Goal: Task Accomplishment & Management: Manage account settings

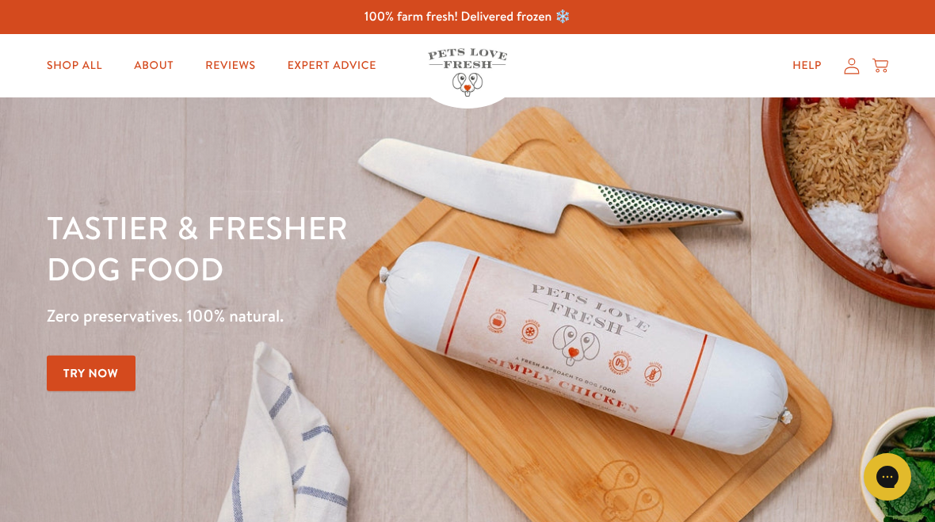
click at [849, 67] on icon at bounding box center [851, 66] width 15 height 16
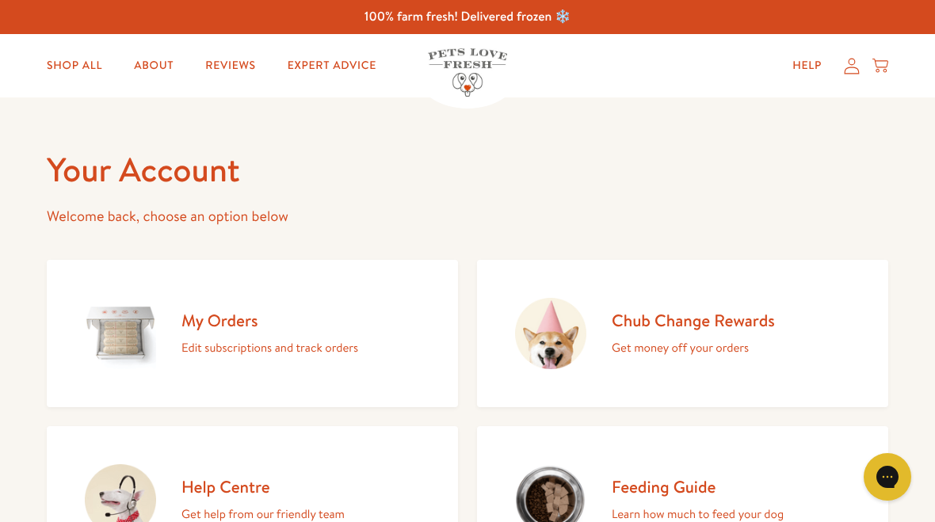
click at [709, 330] on h2 "Chub Change Rewards" at bounding box center [693, 320] width 163 height 21
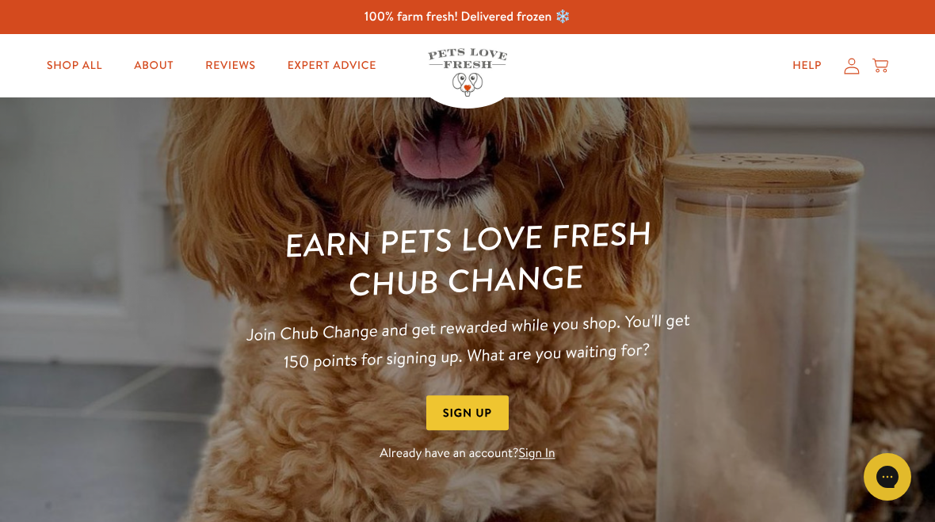
click at [541, 455] on link "Sign In" at bounding box center [537, 453] width 36 height 17
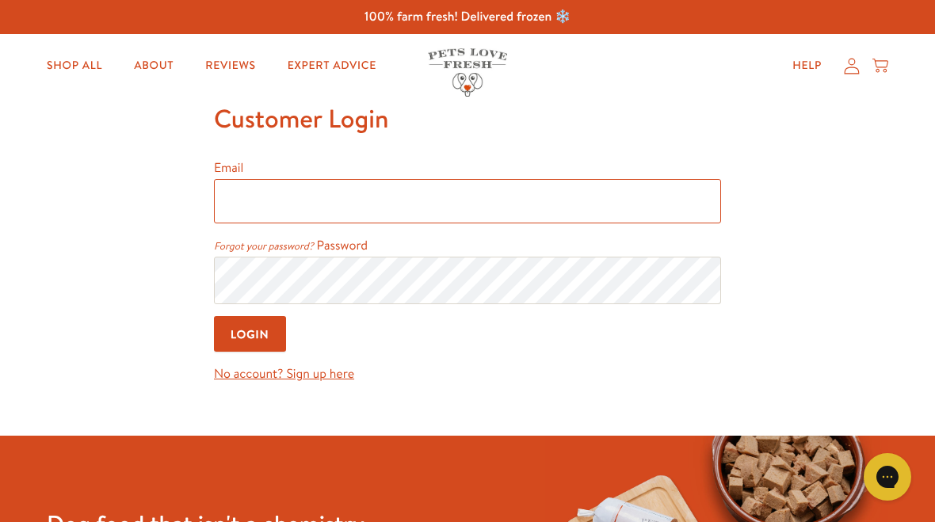
click at [242, 208] on input "Email" at bounding box center [467, 201] width 507 height 44
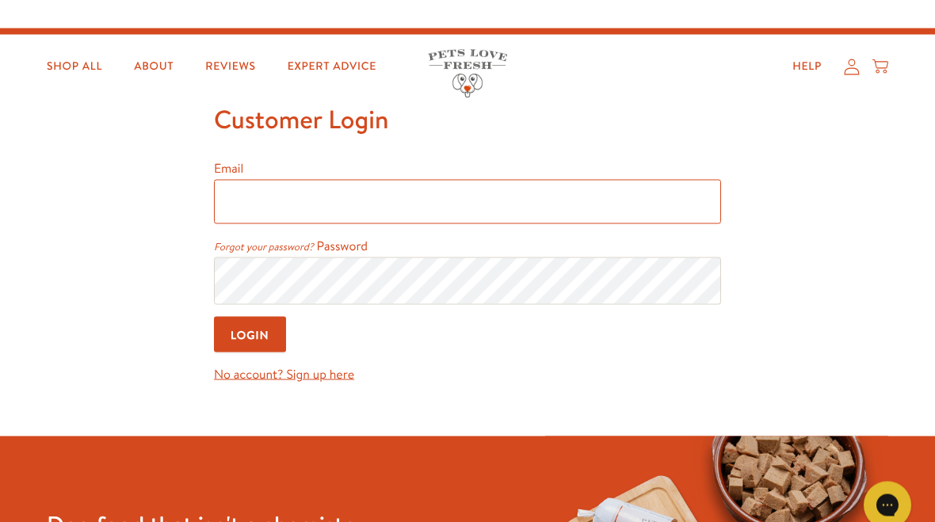
scroll to position [29, 0]
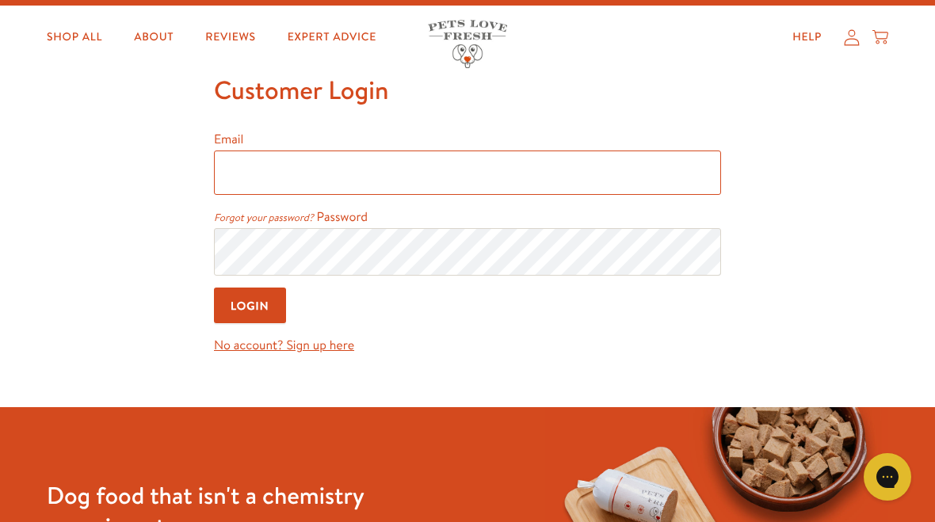
type input "suegeggus@gmail.com"
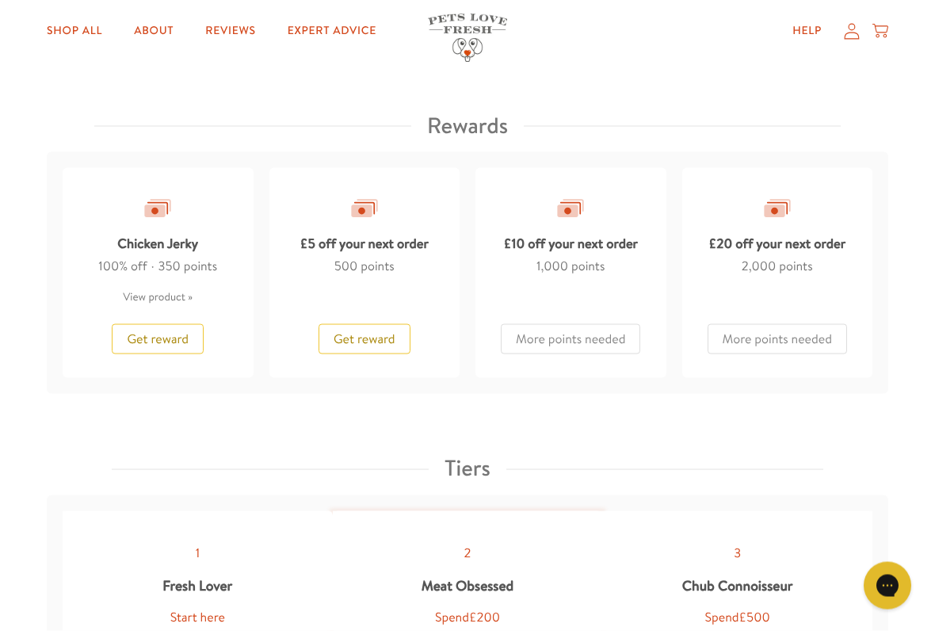
scroll to position [1312, 0]
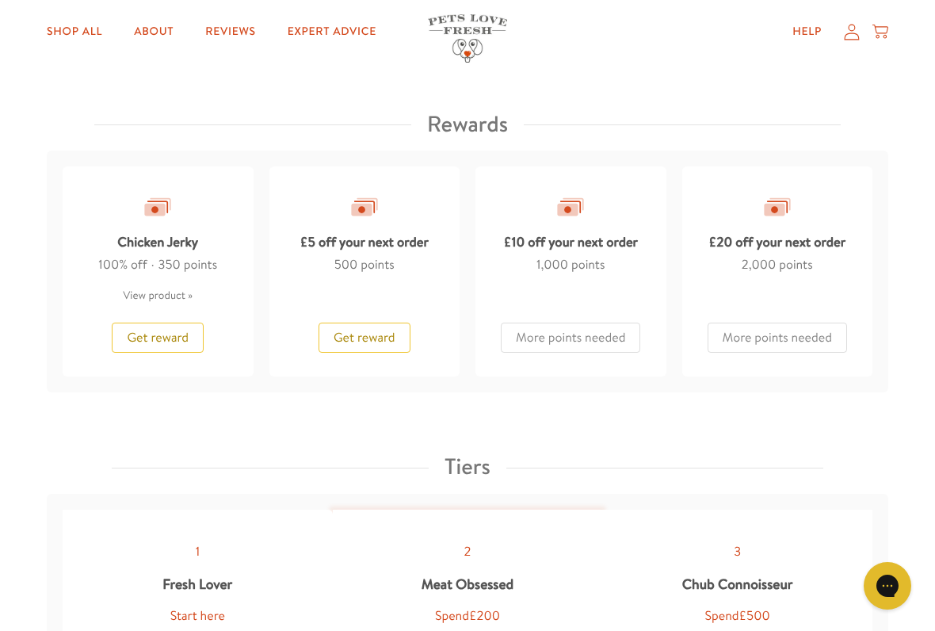
click at [372, 329] on span "Get reward" at bounding box center [365, 337] width 62 height 17
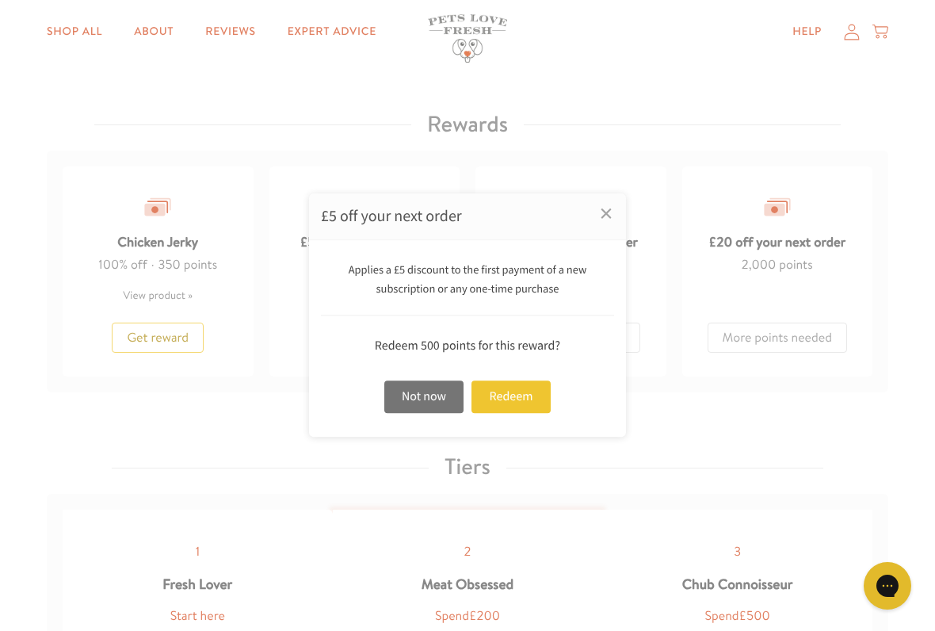
click at [514, 396] on div "Redeem" at bounding box center [510, 396] width 79 height 32
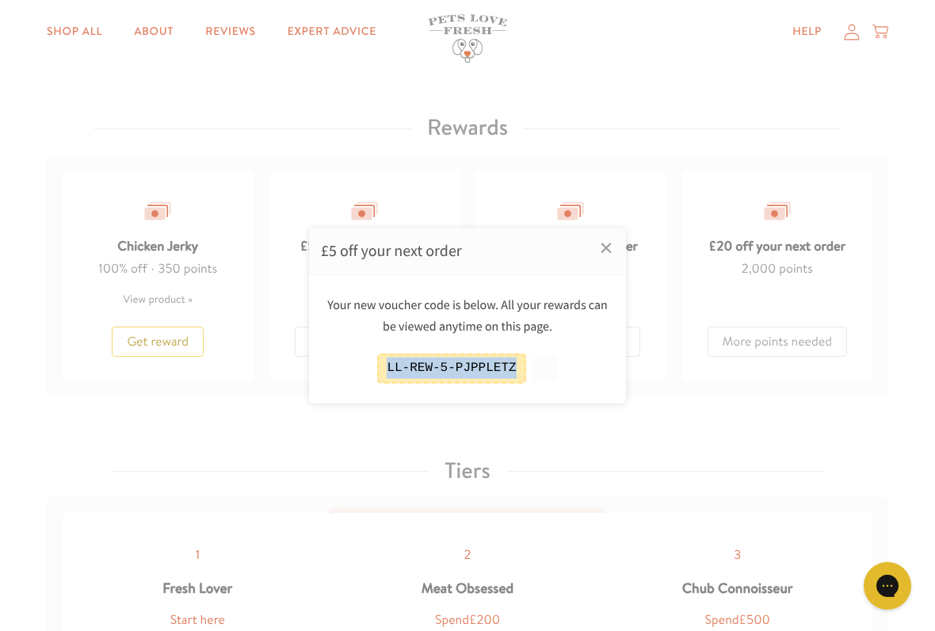
copy div "LL-REW-5-PJPPLETZ"
click at [753, 76] on div at bounding box center [467, 315] width 935 height 631
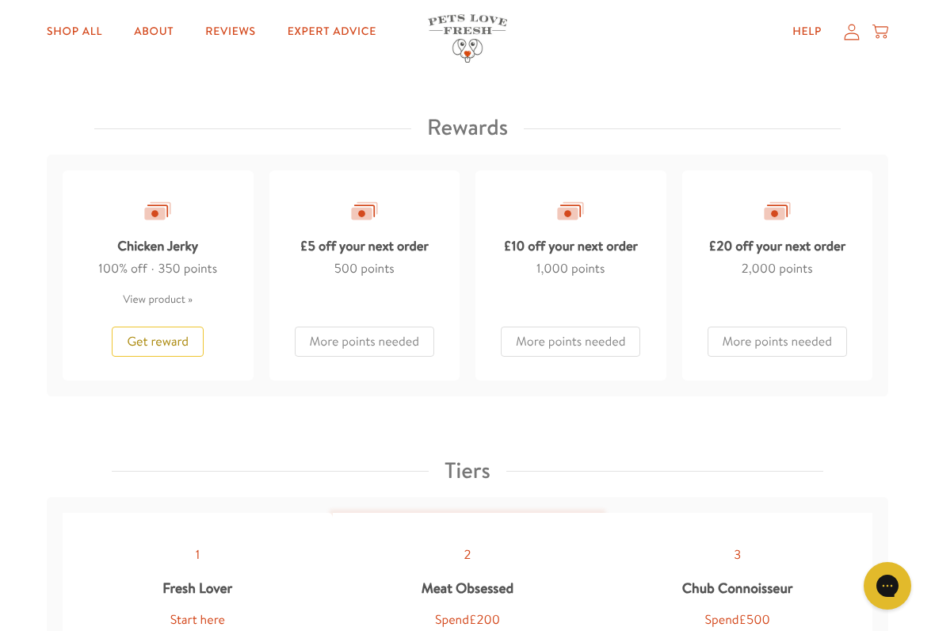
click at [854, 33] on icon at bounding box center [851, 32] width 15 height 16
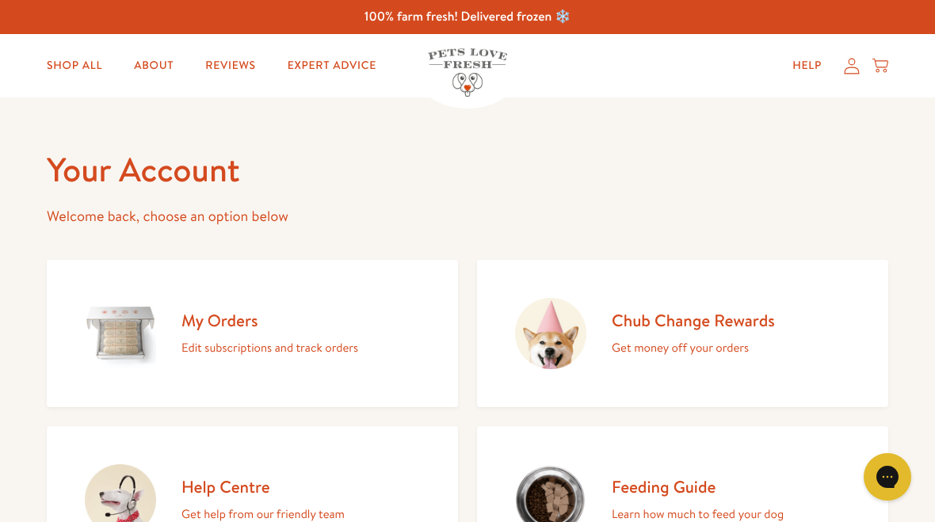
click at [284, 326] on h2 "My Orders" at bounding box center [269, 320] width 177 height 21
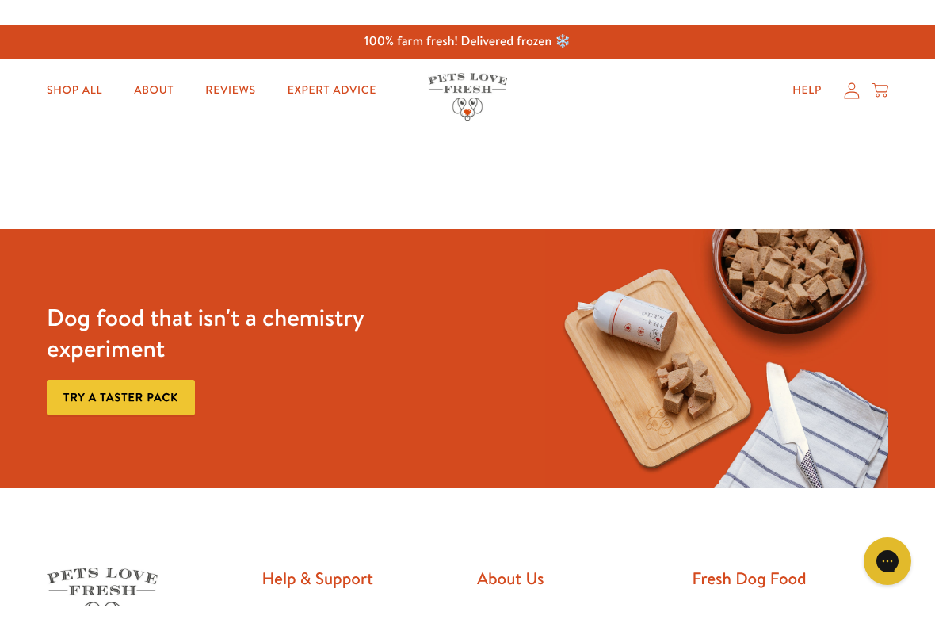
scroll to position [122, 0]
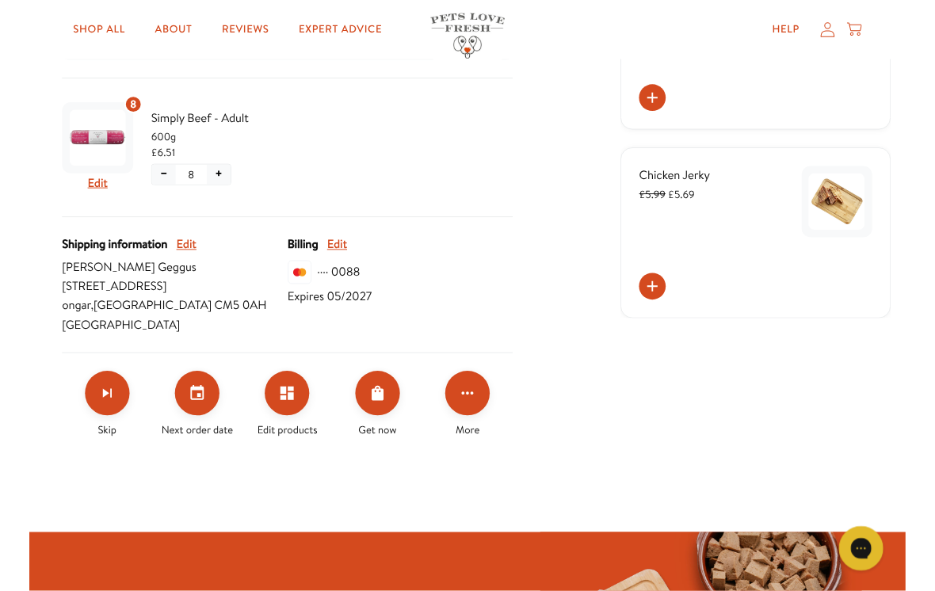
scroll to position [448, 0]
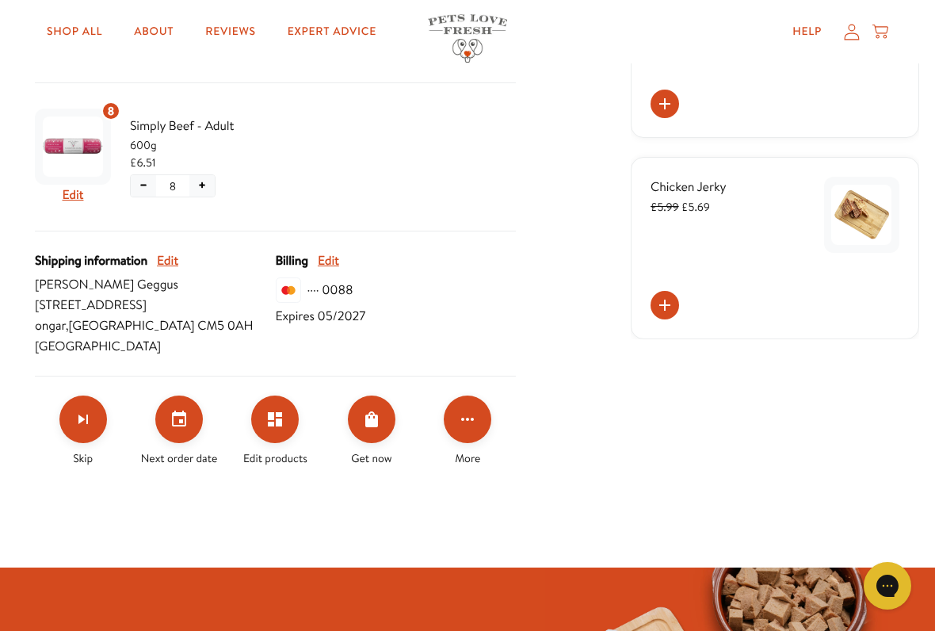
click at [473, 422] on icon "Click for more options" at bounding box center [467, 419] width 19 height 19
click at [558, 498] on button "Apply discount code" at bounding box center [546, 498] width 120 height 19
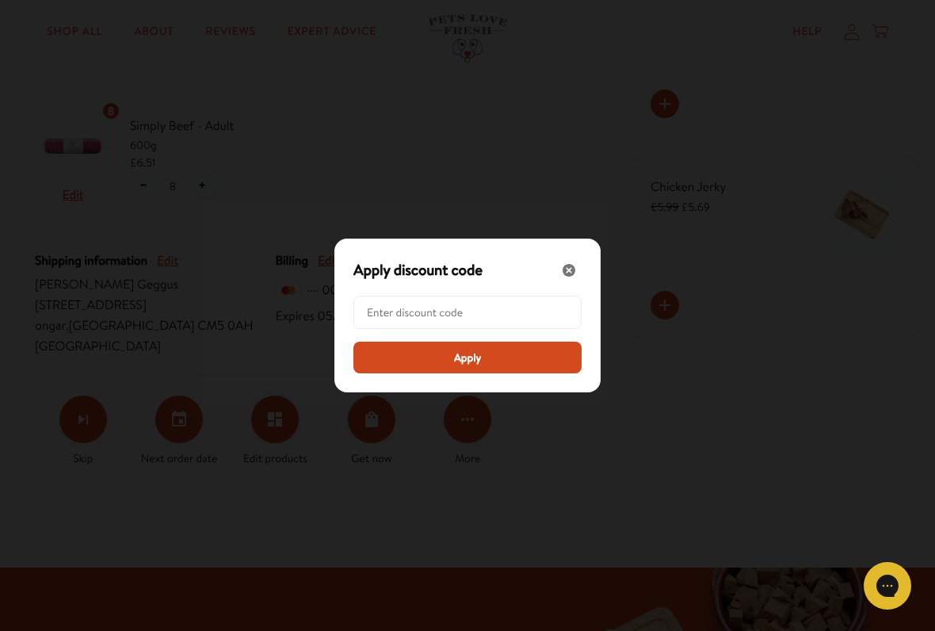
click at [402, 314] on input "Modal" at bounding box center [472, 312] width 211 height 32
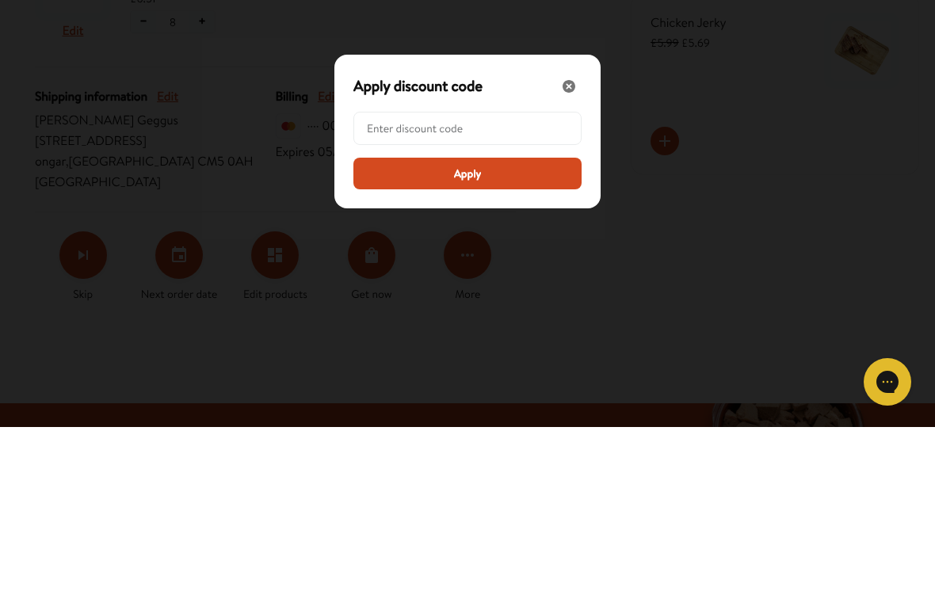
paste input "LL-REW-5-PJPPLETZ"
type input "LL-REW-5-PJPPLETZ"
click at [471, 329] on span "Apply" at bounding box center [468, 337] width 28 height 17
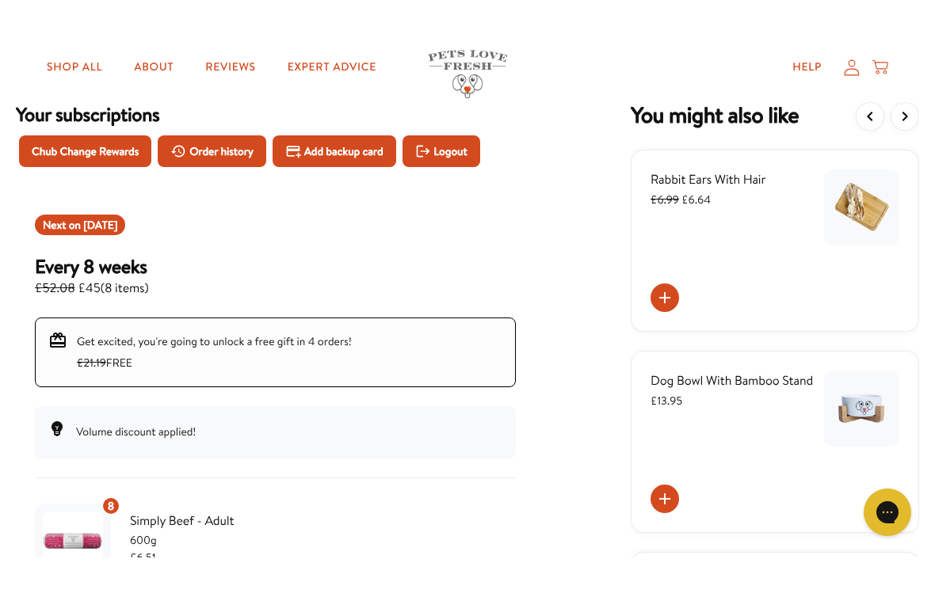
scroll to position [87, 0]
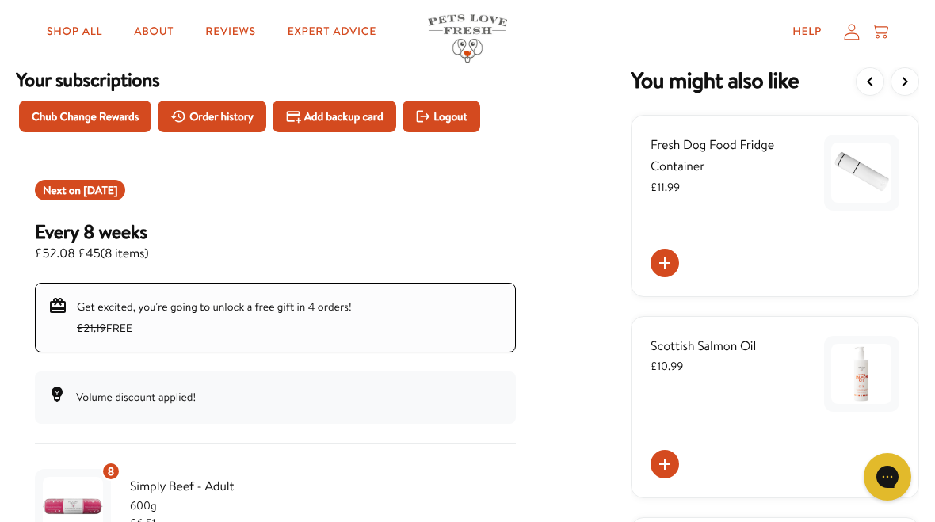
click at [117, 185] on span "[DATE]" at bounding box center [100, 190] width 34 height 16
click at [97, 195] on span "[DATE]" at bounding box center [100, 190] width 34 height 16
click at [123, 180] on div "Next on [DATE]" at bounding box center [80, 190] width 90 height 21
click at [117, 198] on span "Next on [DATE]" at bounding box center [80, 189] width 74 height 17
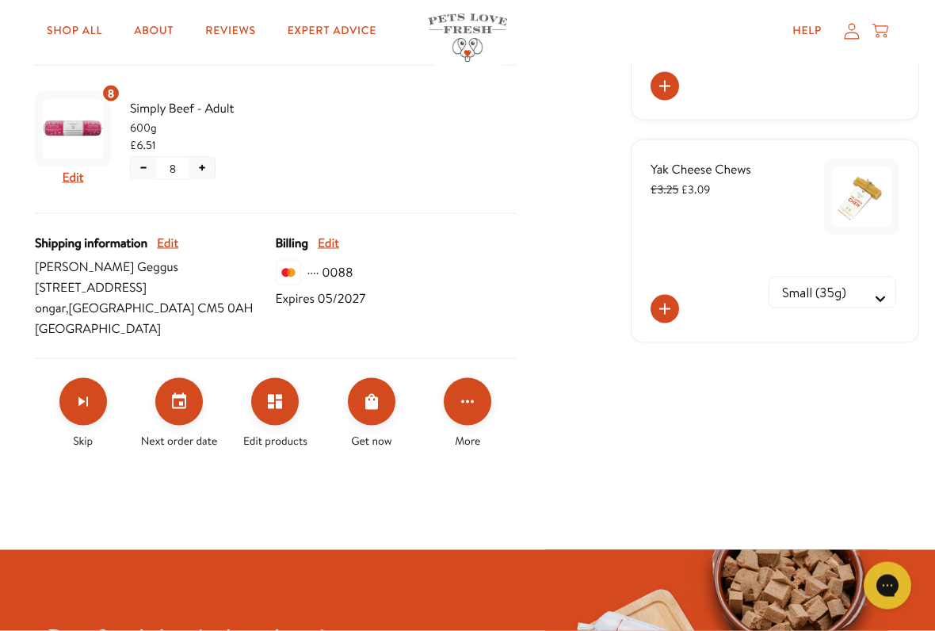
scroll to position [466, 0]
click at [372, 399] on icon "Order Now" at bounding box center [371, 401] width 13 height 16
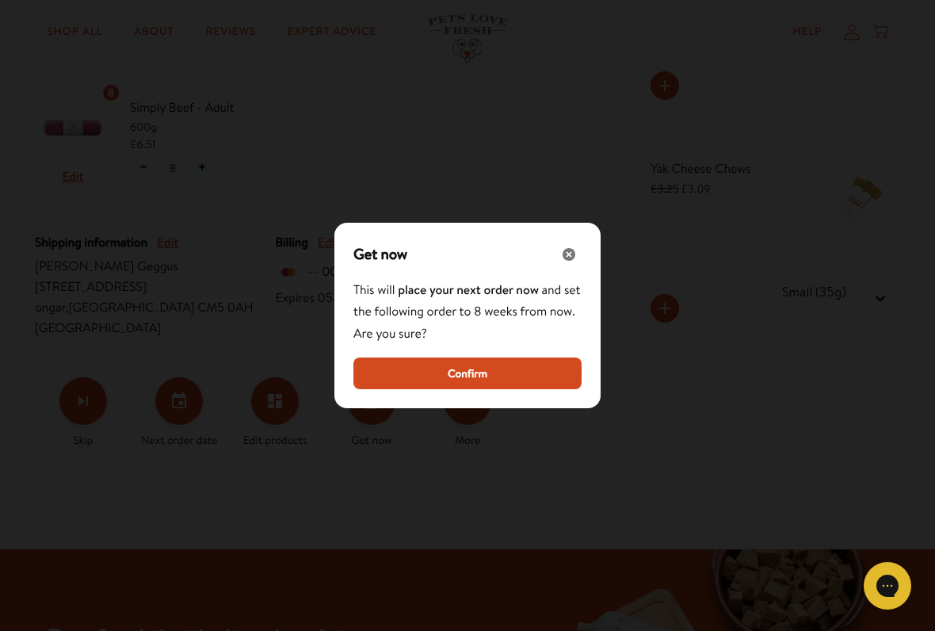
click at [475, 369] on span "Confirm" at bounding box center [468, 372] width 40 height 17
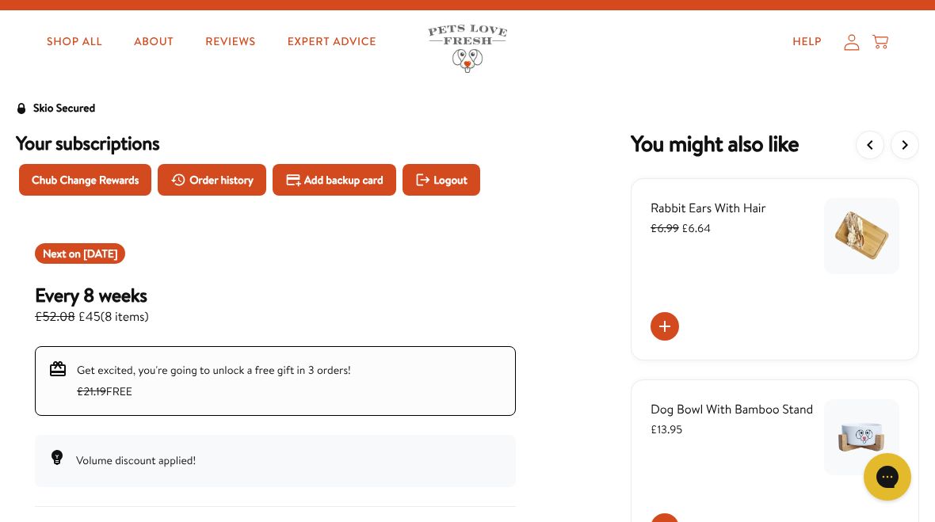
scroll to position [0, 0]
